Goal: Check status: Check status

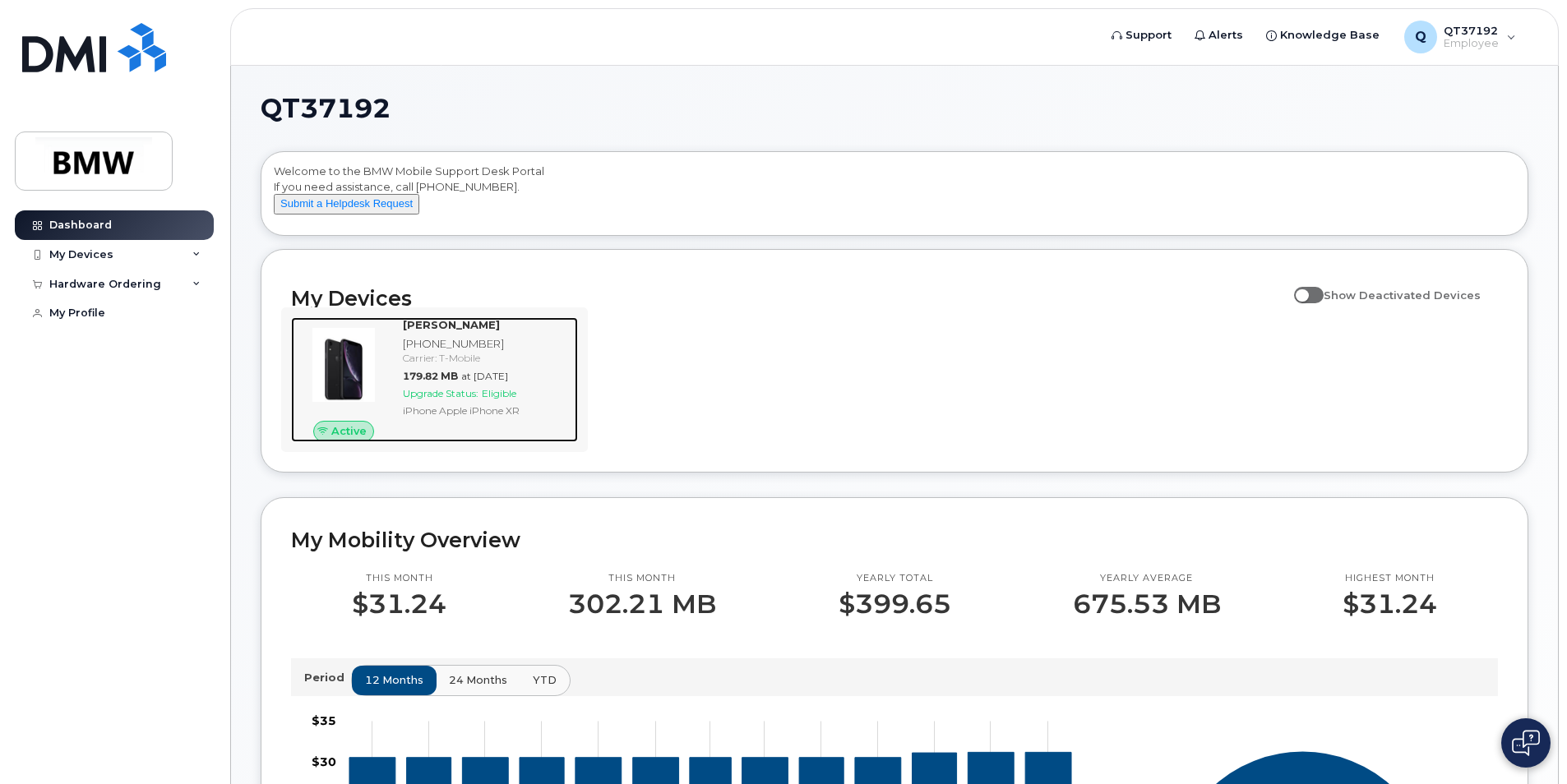
click at [349, 381] on img at bounding box center [343, 365] width 79 height 79
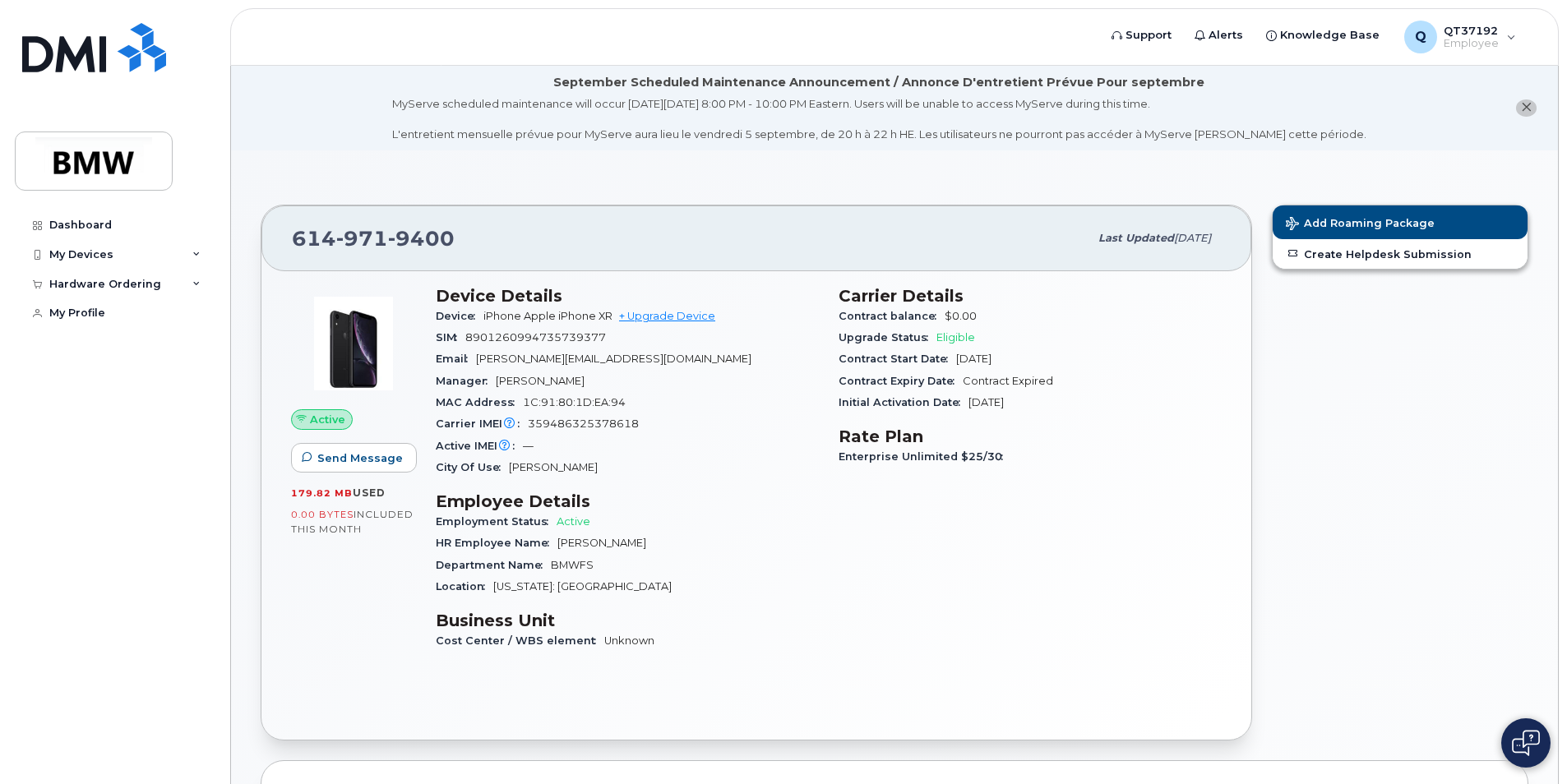
drag, startPoint x: 1040, startPoint y: 400, endPoint x: 829, endPoint y: 406, distance: 211.1
click at [830, 404] on div "Carrier Details Contract balance $0.00 Upgrade Status Eligible Contract Start D…" at bounding box center [1030, 476] width 403 height 400
click at [1048, 457] on div "Enterprise Unlimited $25/30" at bounding box center [1030, 457] width 383 height 21
click at [1050, 400] on div "Initial Activation Date Aug 20, 2021" at bounding box center [1030, 403] width 383 height 21
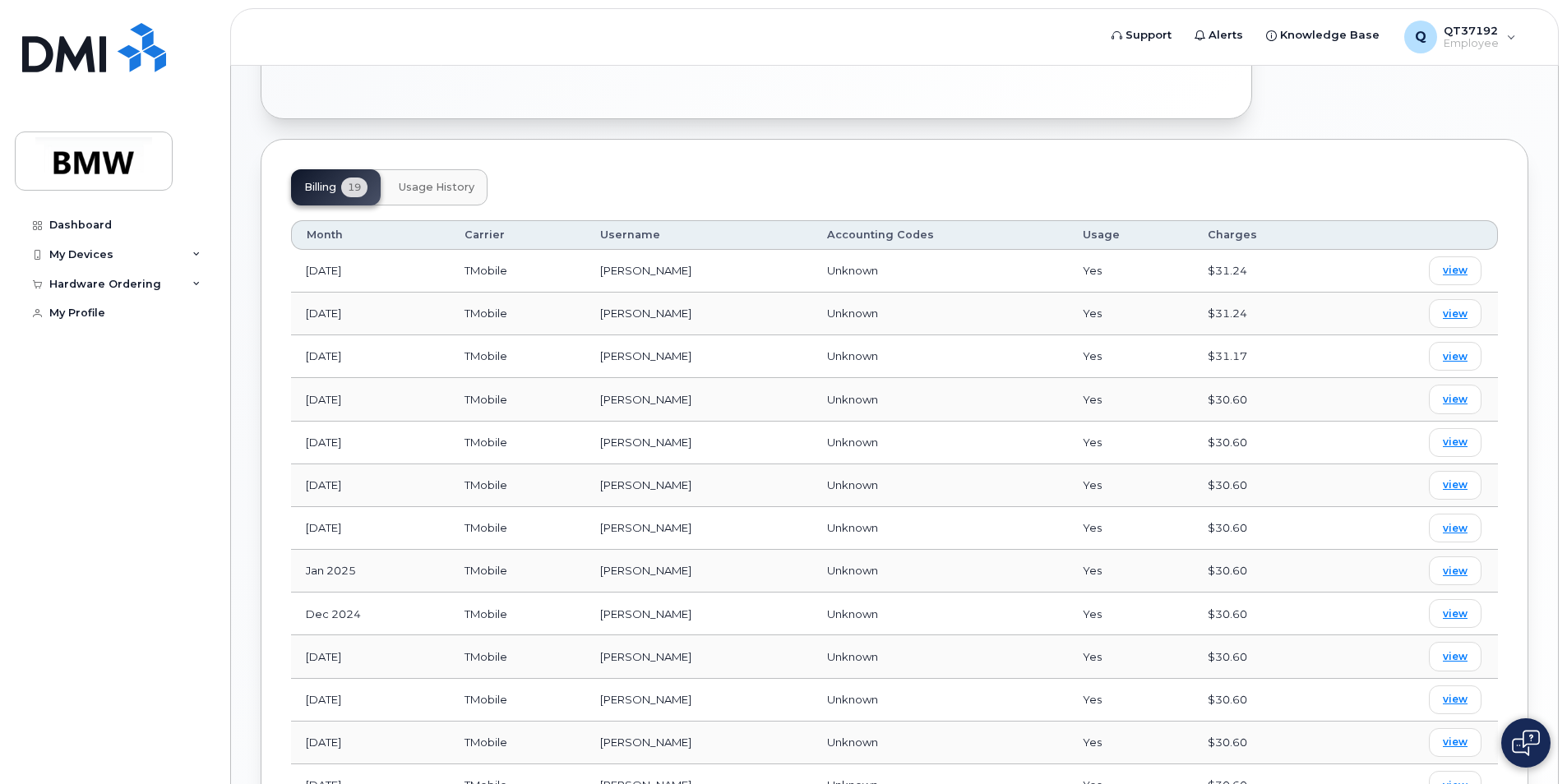
scroll to position [618, 0]
click at [1457, 275] on span "view" at bounding box center [1455, 273] width 24 height 15
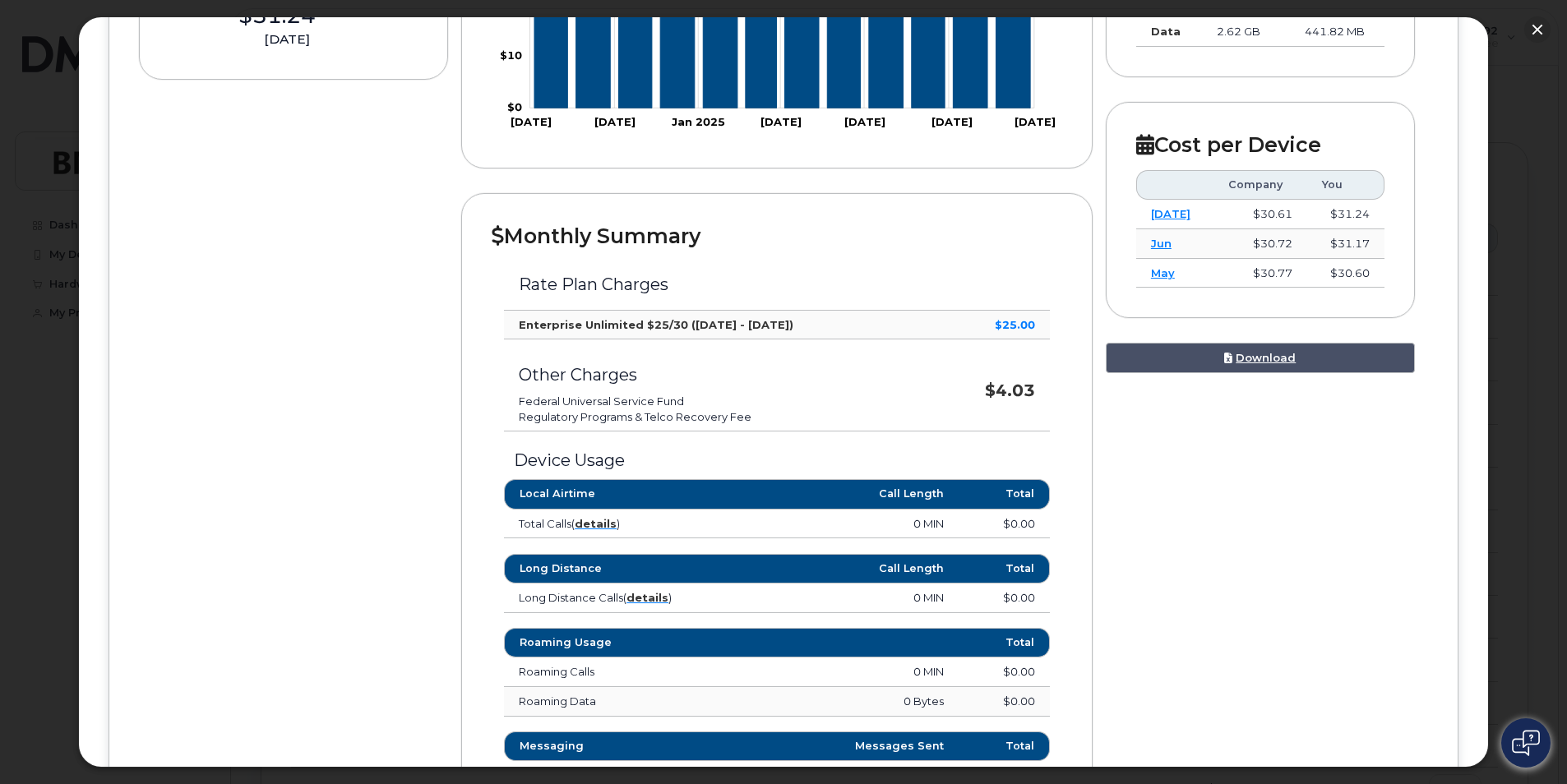
scroll to position [411, 0]
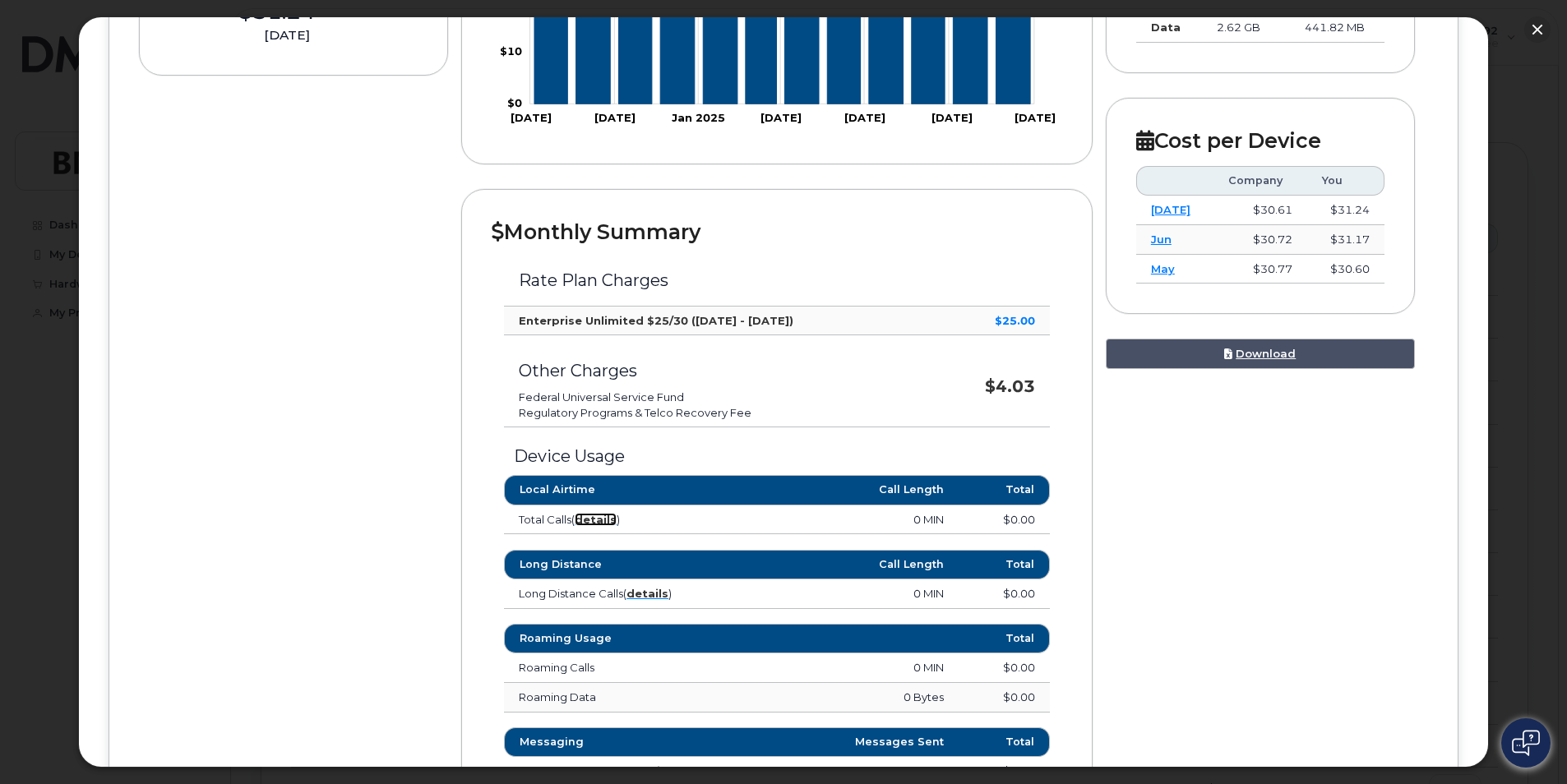
click at [590, 515] on strong "details" at bounding box center [595, 519] width 42 height 13
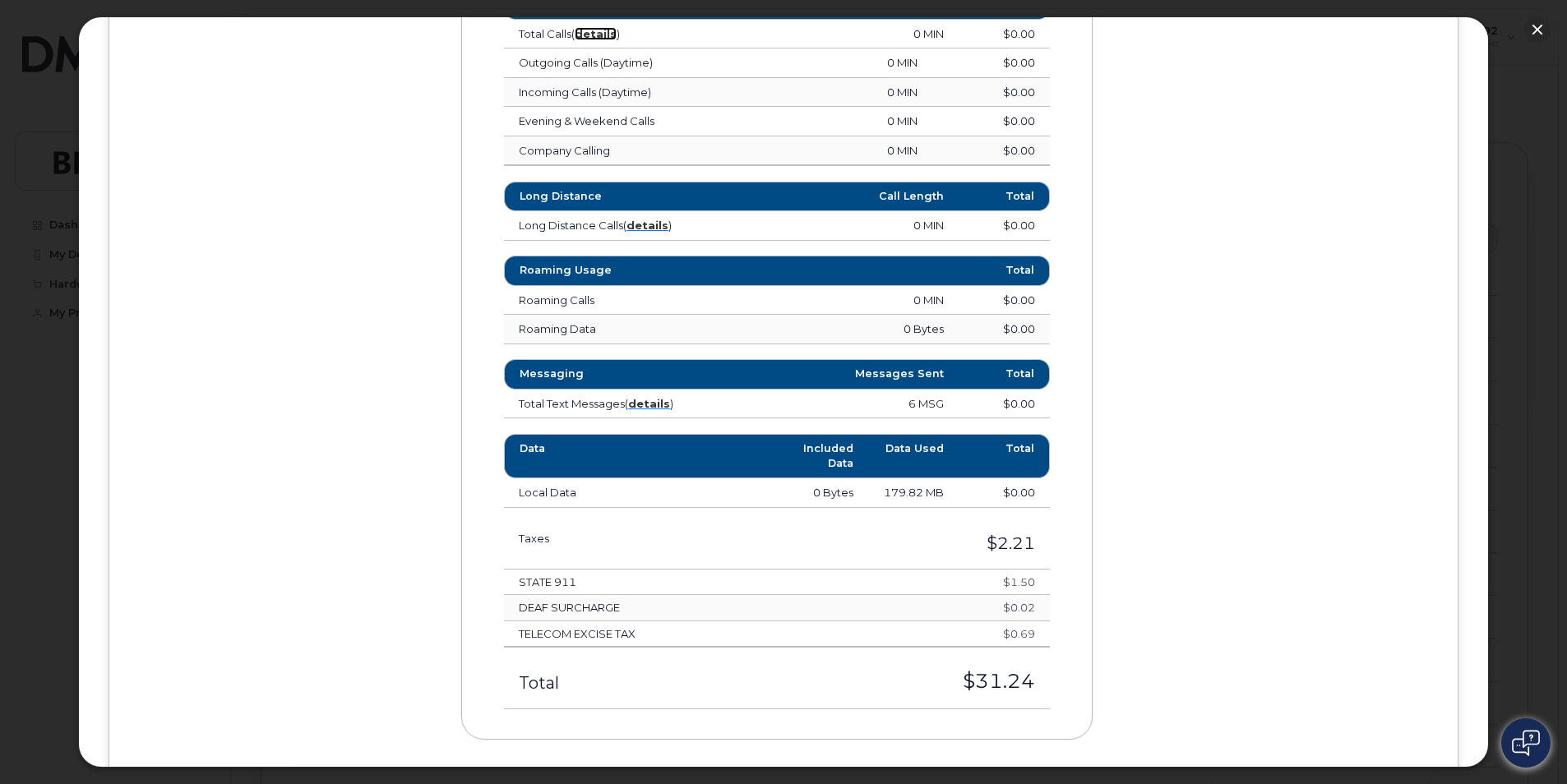
scroll to position [904, 0]
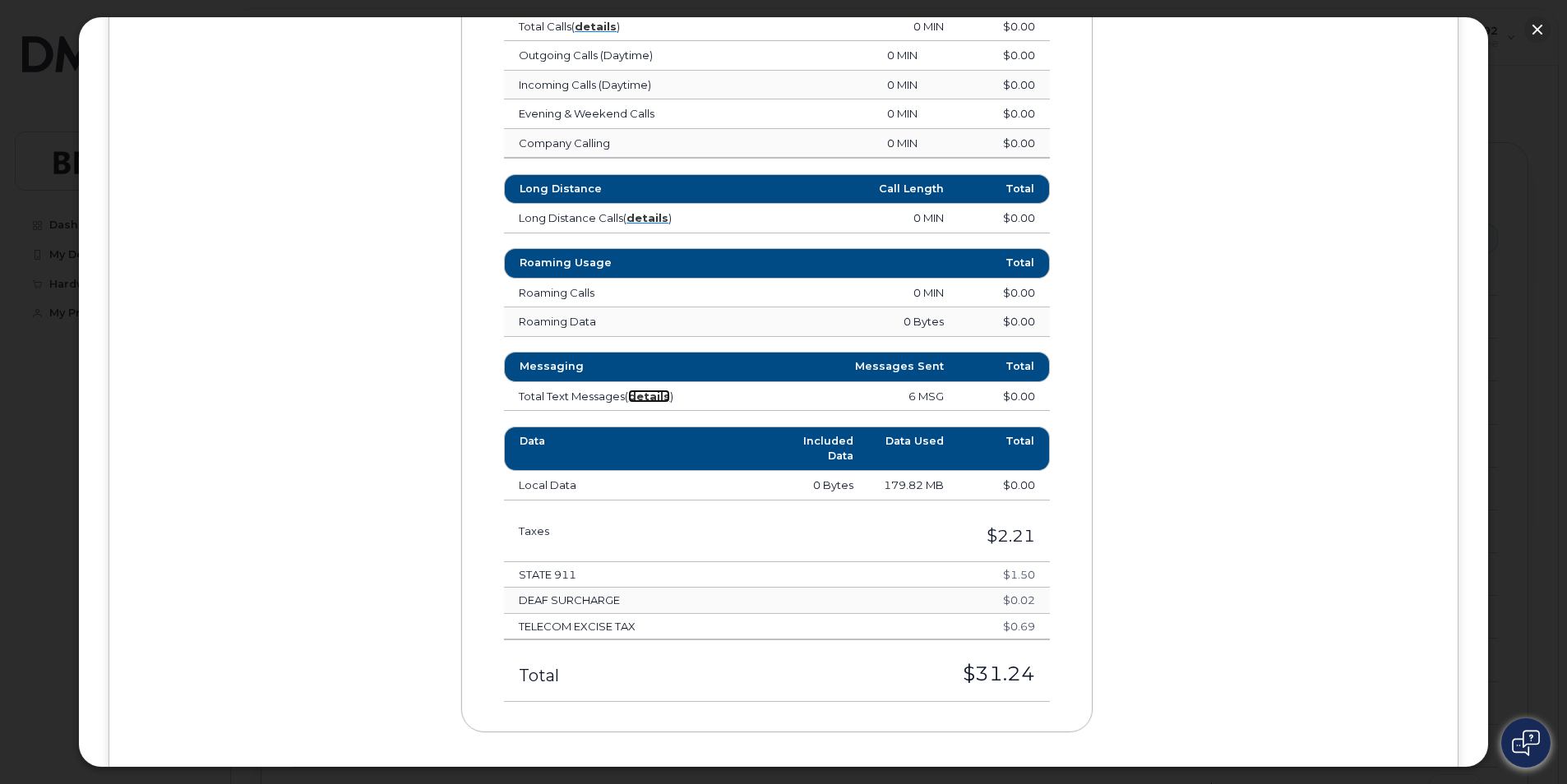
click at [654, 397] on strong "details" at bounding box center [649, 396] width 42 height 13
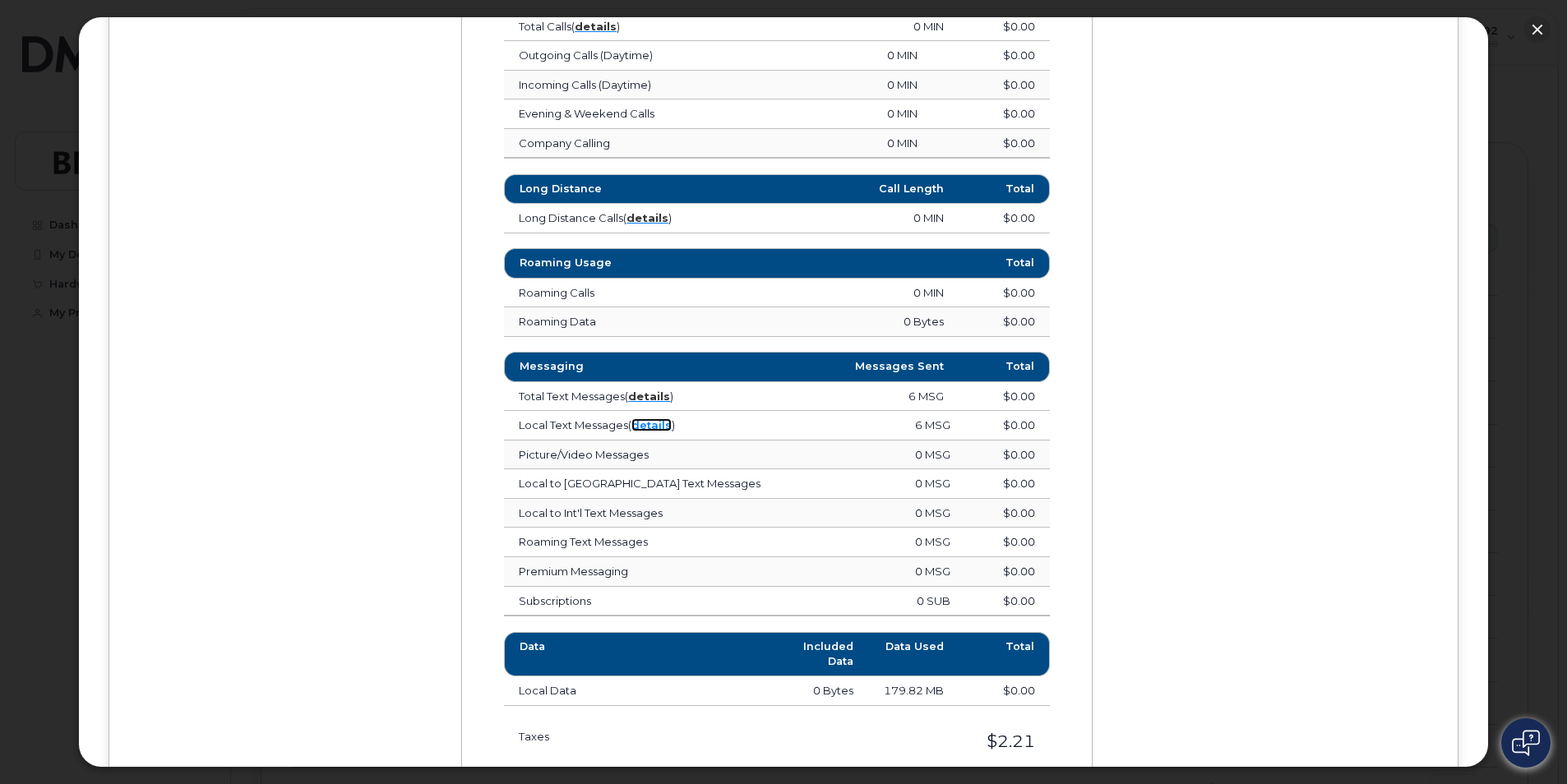
click at [654, 427] on link "details" at bounding box center [651, 424] width 40 height 13
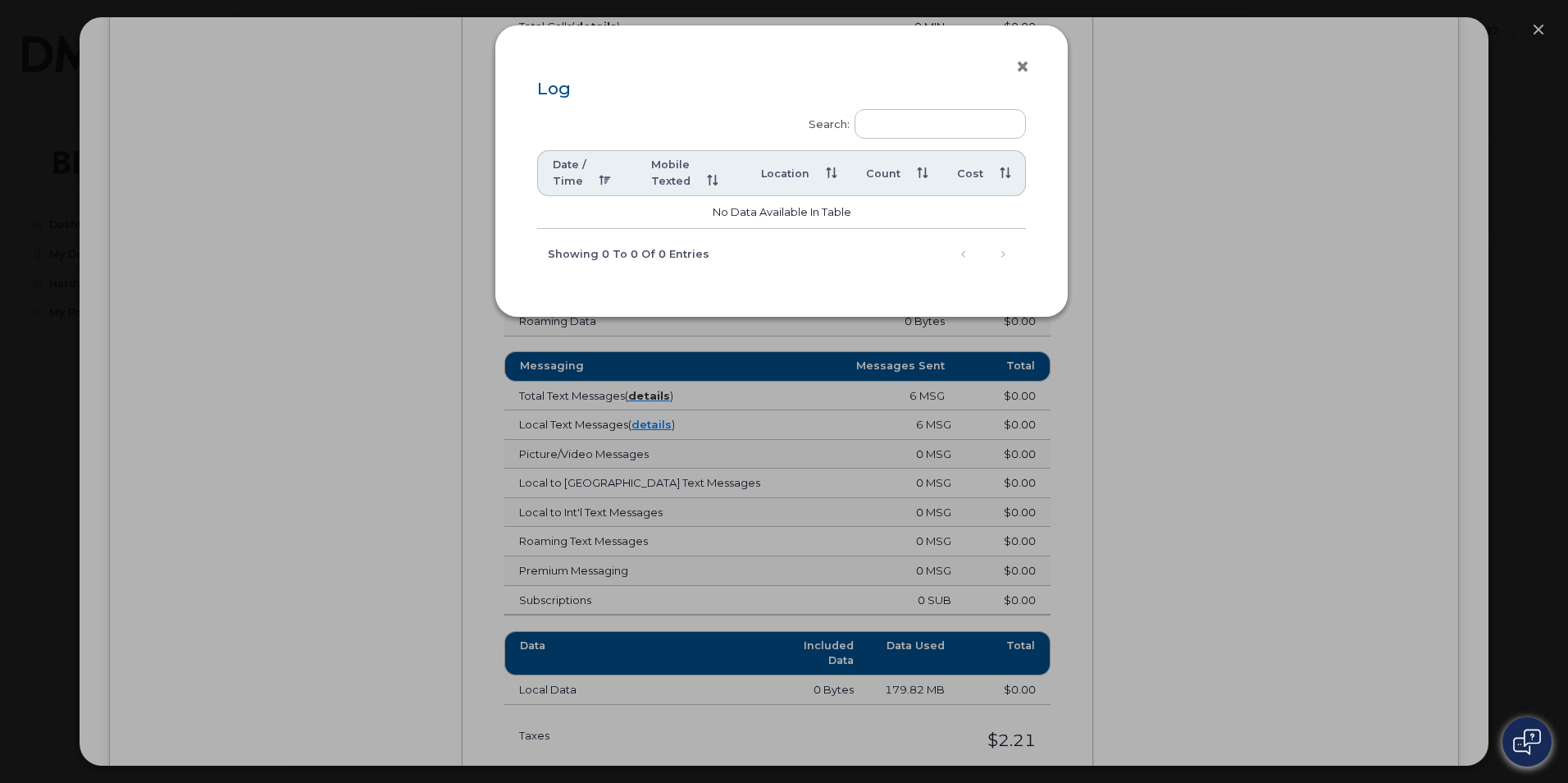
click at [1028, 65] on button "×" at bounding box center [1027, 66] width 23 height 24
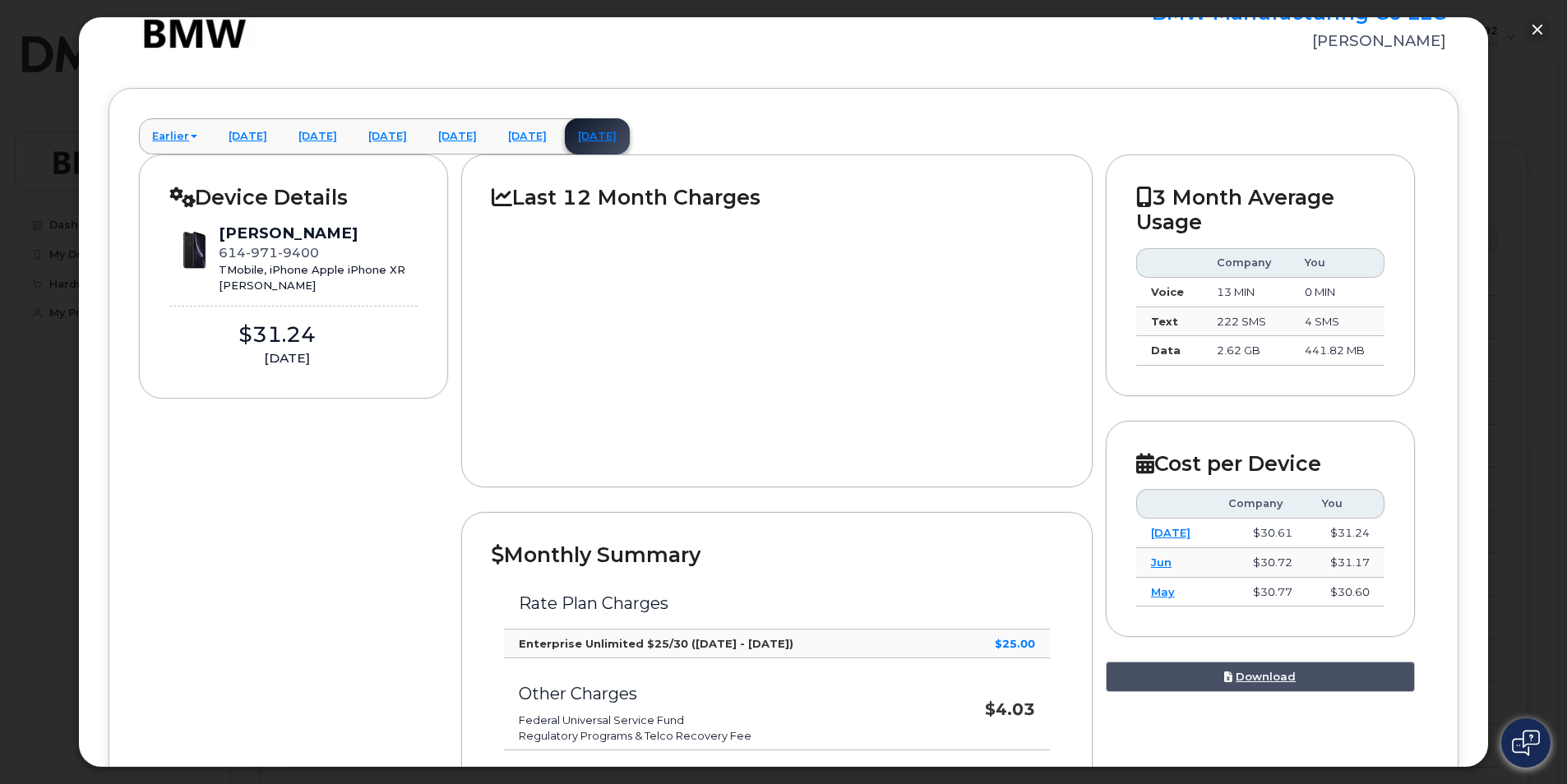
scroll to position [0, 0]
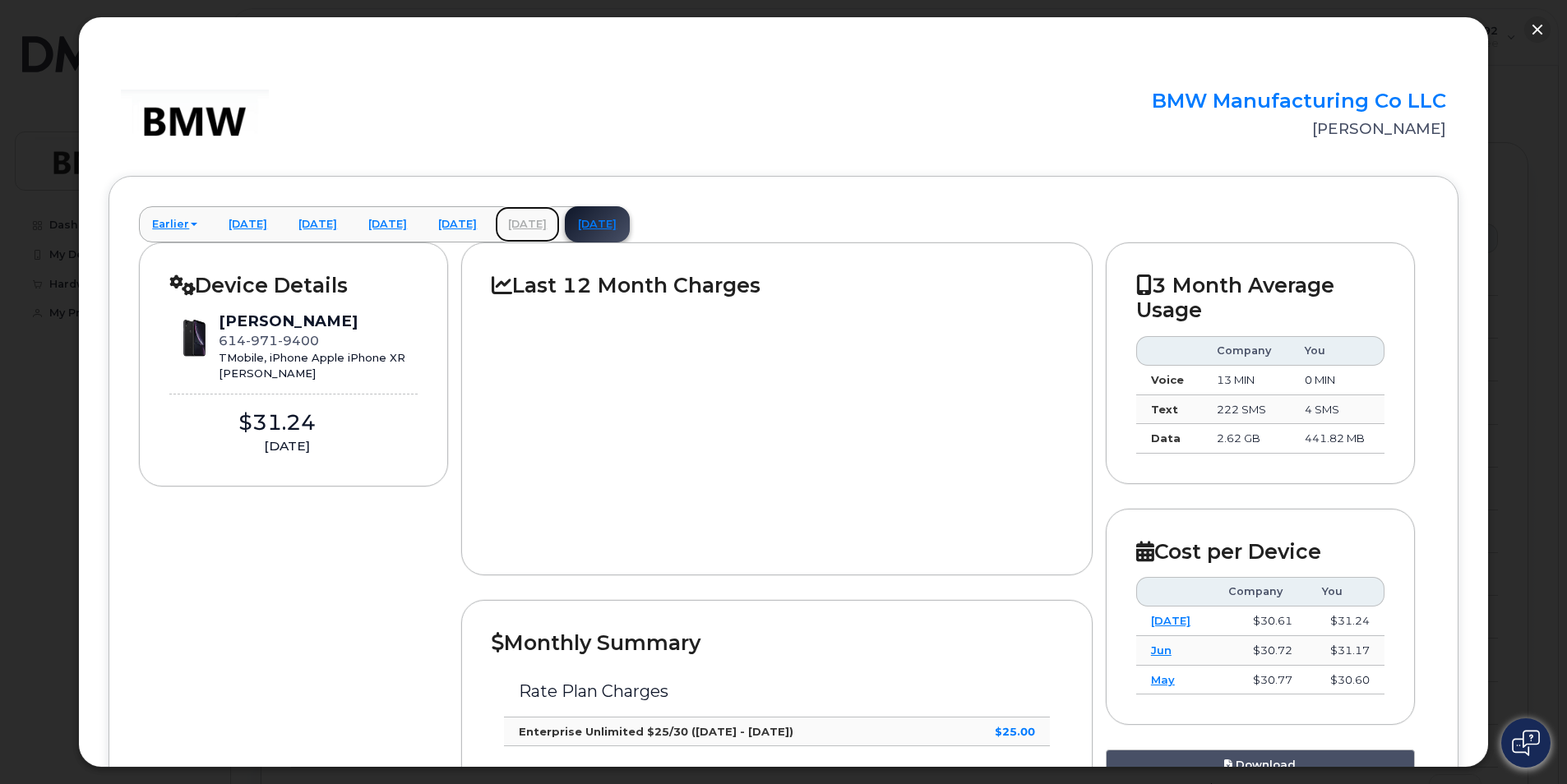
click at [560, 219] on link "July 2025" at bounding box center [527, 224] width 65 height 36
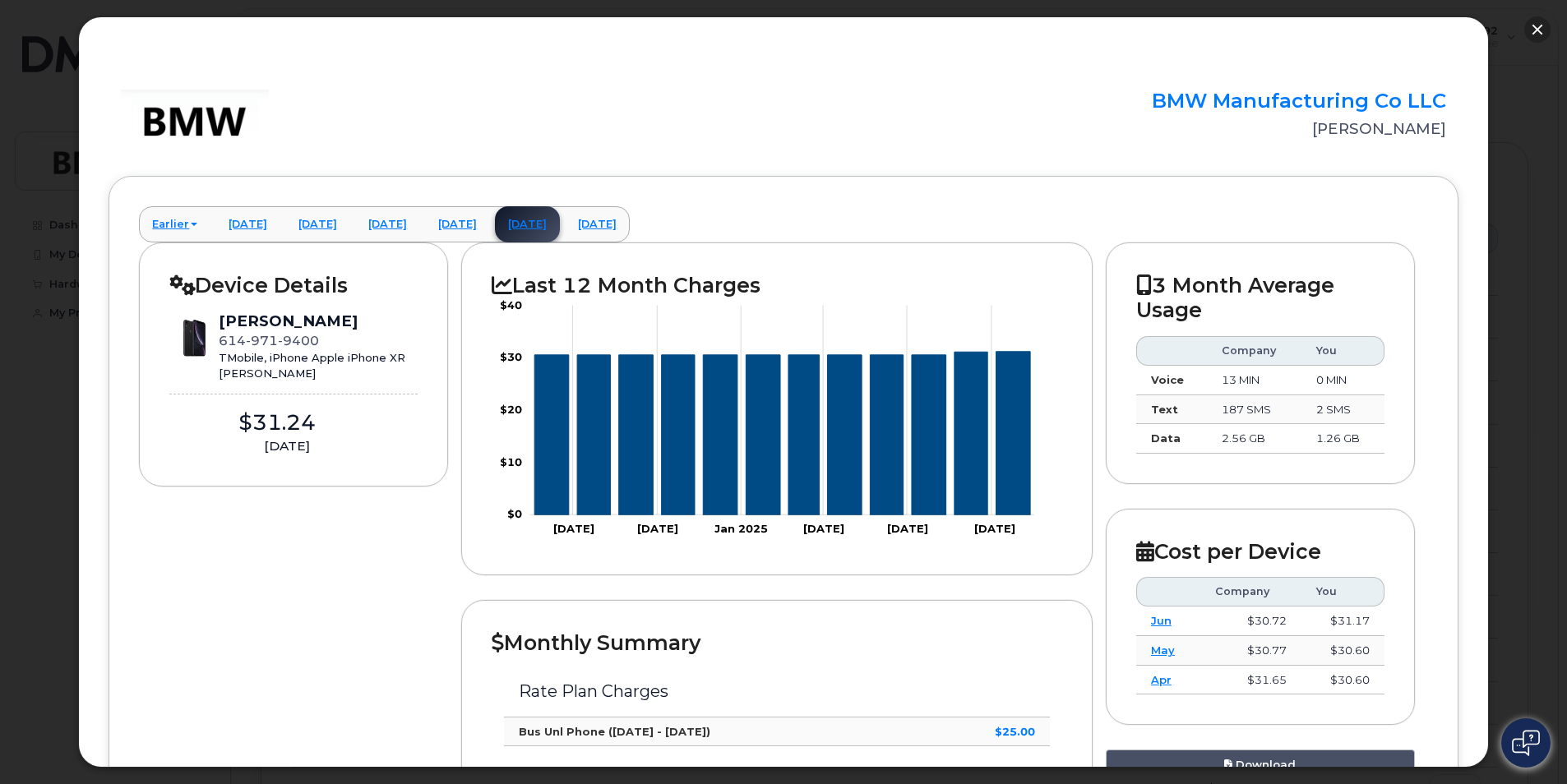
click at [1537, 22] on button "button" at bounding box center [1538, 29] width 26 height 26
